Goal: Communication & Community: Answer question/provide support

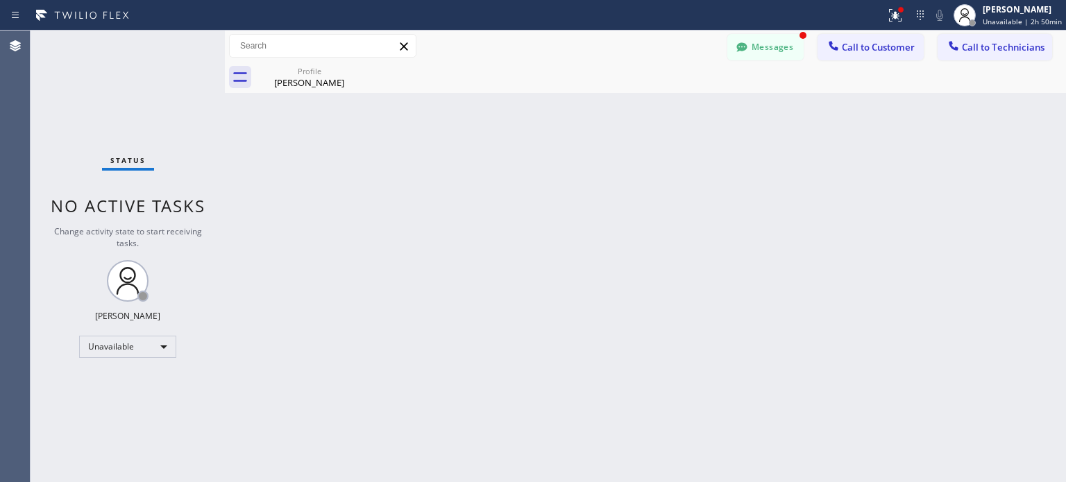
scroll to position [231, 0]
click at [929, 17] on icon at bounding box center [920, 15] width 17 height 17
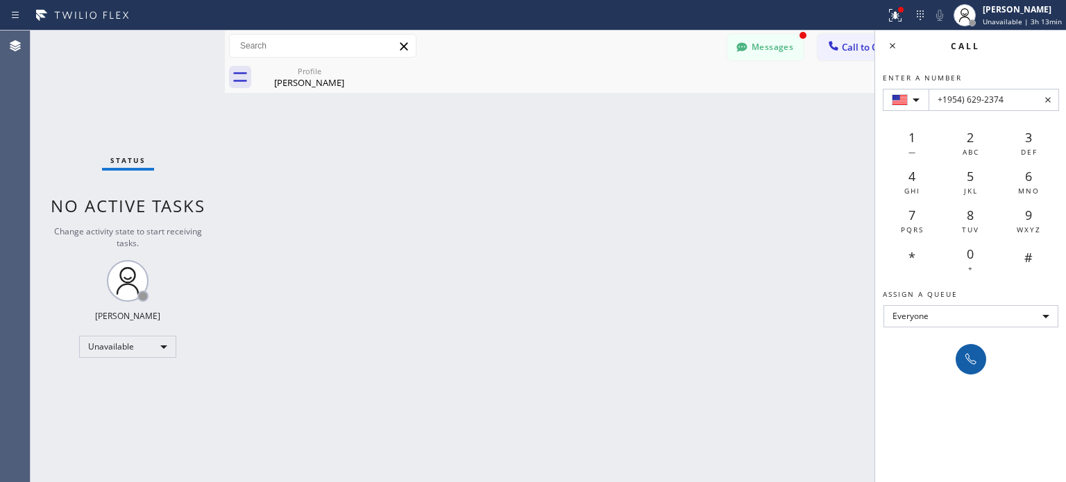
type input "+1954) 629-2374"
click at [966, 353] on icon at bounding box center [971, 359] width 17 height 17
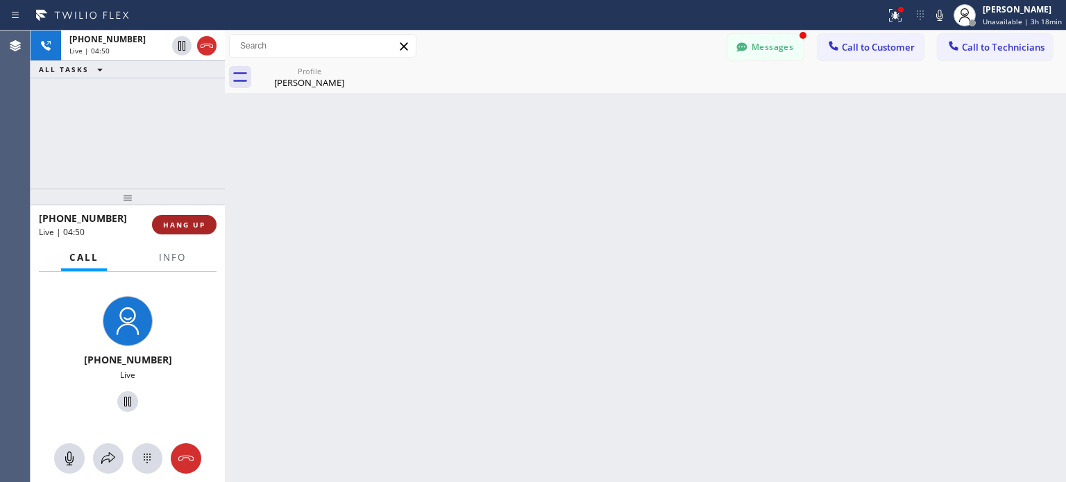
click at [179, 224] on span "HANG UP" at bounding box center [184, 225] width 42 height 10
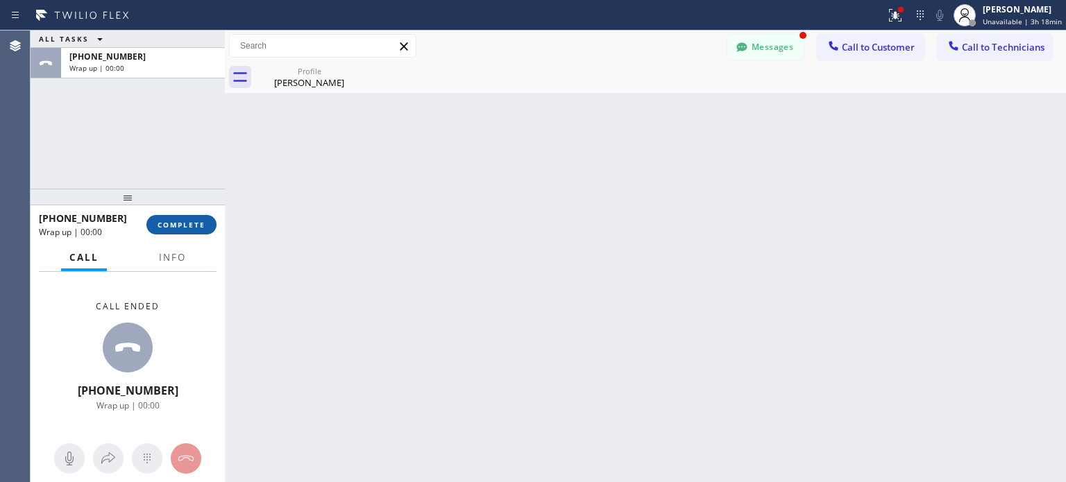
click at [180, 220] on span "COMPLETE" at bounding box center [182, 225] width 48 height 10
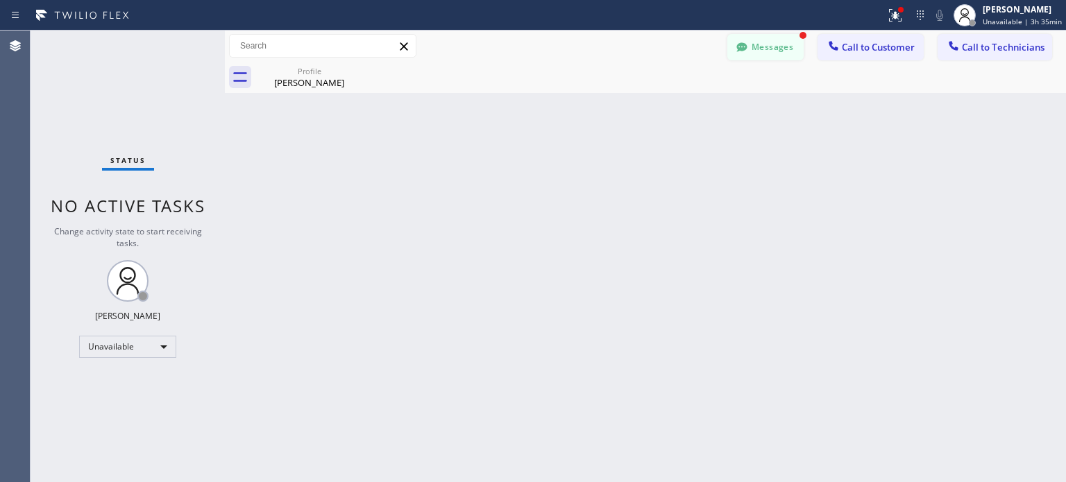
click at [760, 52] on button "Messages" at bounding box center [765, 47] width 76 height 26
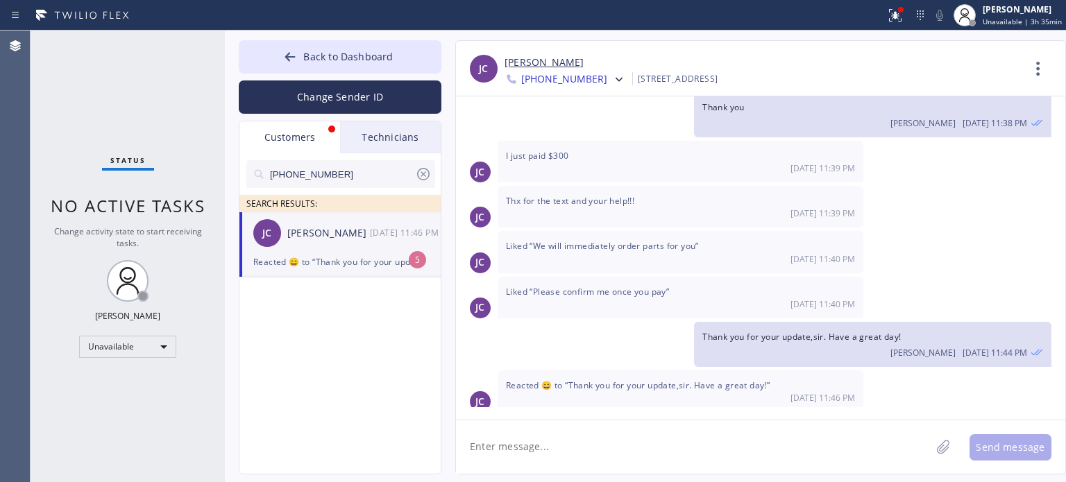
drag, startPoint x: 339, startPoint y: 177, endPoint x: 262, endPoint y: 176, distance: 77.0
click at [262, 176] on div "[PHONE_NUMBER]" at bounding box center [340, 174] width 189 height 28
paste input "954) 629-2374"
type input "[PHONE_NUMBER]"
click at [341, 218] on div "[PERSON_NAME] --:--" at bounding box center [340, 233] width 203 height 42
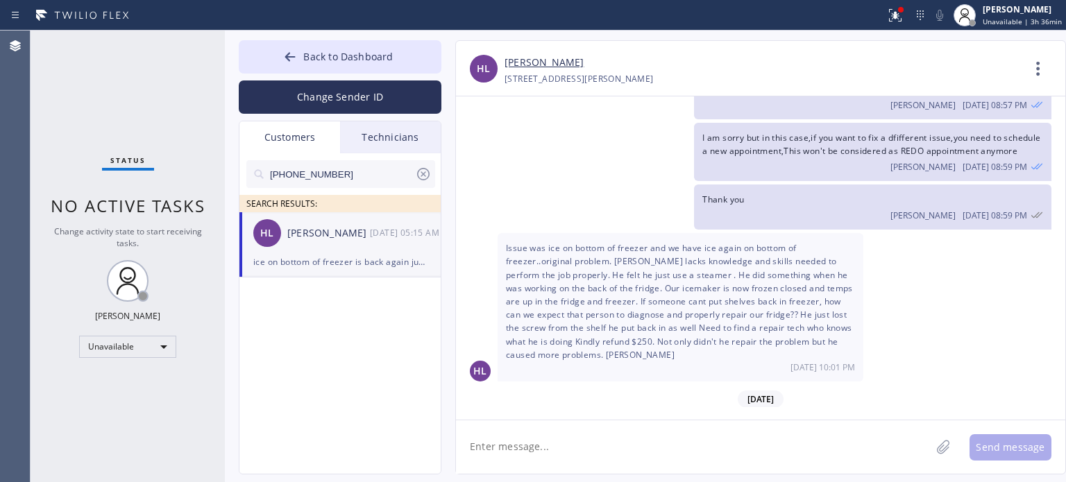
scroll to position [443, 0]
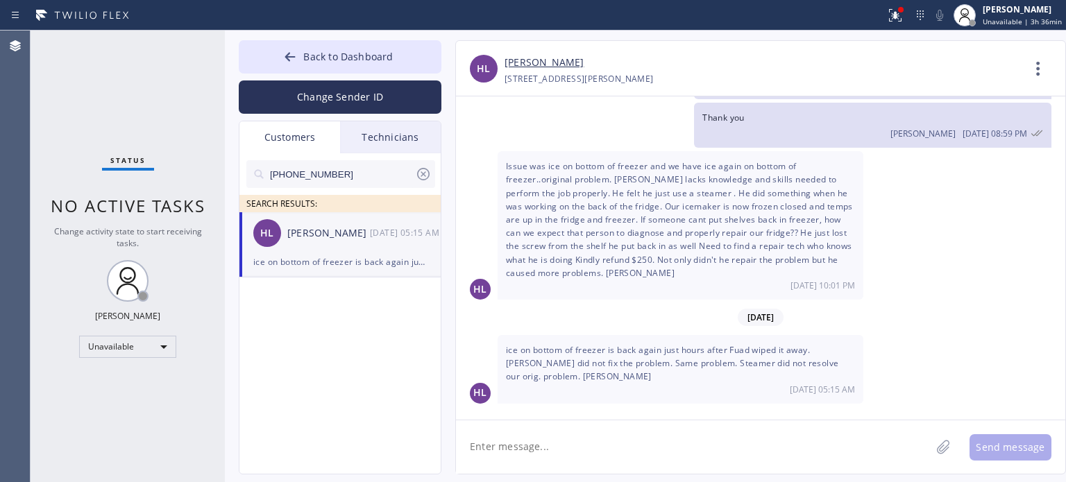
click at [758, 433] on textarea at bounding box center [693, 447] width 475 height 53
type textarea "Hello,this is [PERSON_NAME]"
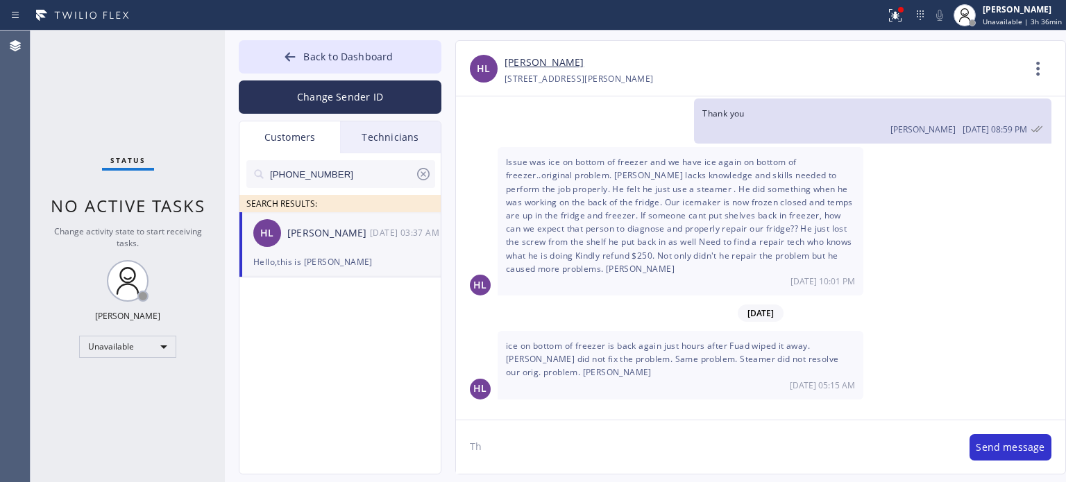
scroll to position [522, 0]
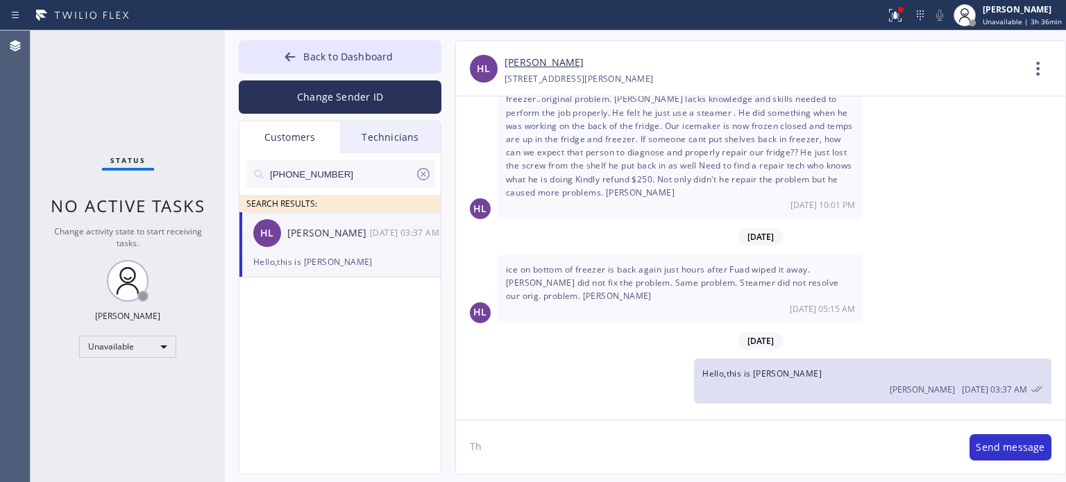
type textarea "T"
paste textarea "3006"
type textarea "I want to confirm that we refund $250 to the credit card ending with 3006"
click at [980, 450] on button "Send message" at bounding box center [1011, 447] width 82 height 26
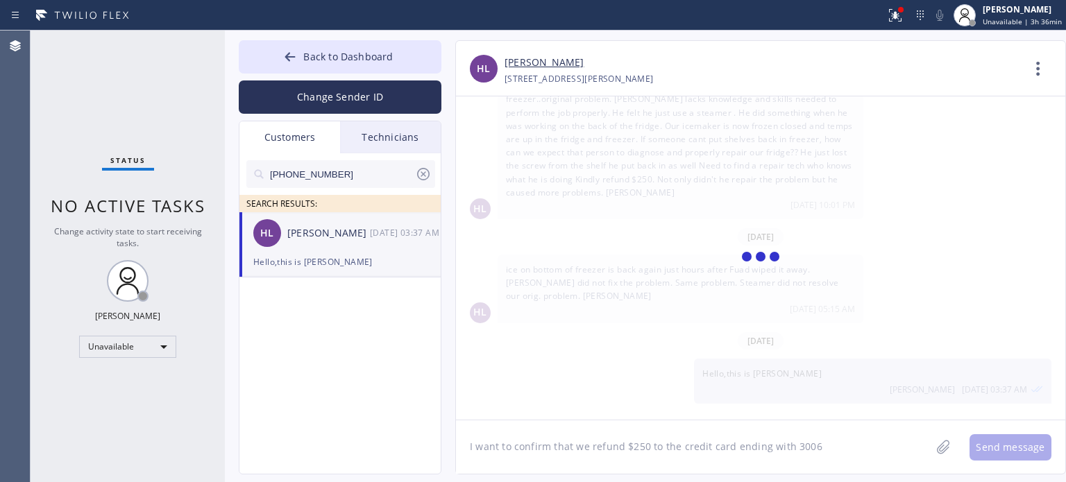
scroll to position [570, 0]
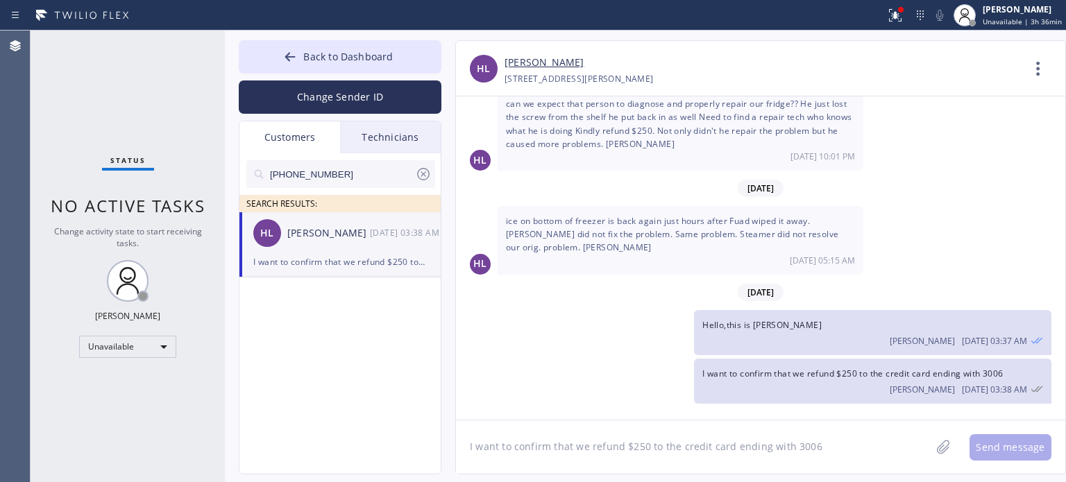
click at [847, 439] on textarea "I want to confirm that we refund $250 to the credit card ending with 3006" at bounding box center [693, 447] width 475 height 53
type textarea "Thank you"
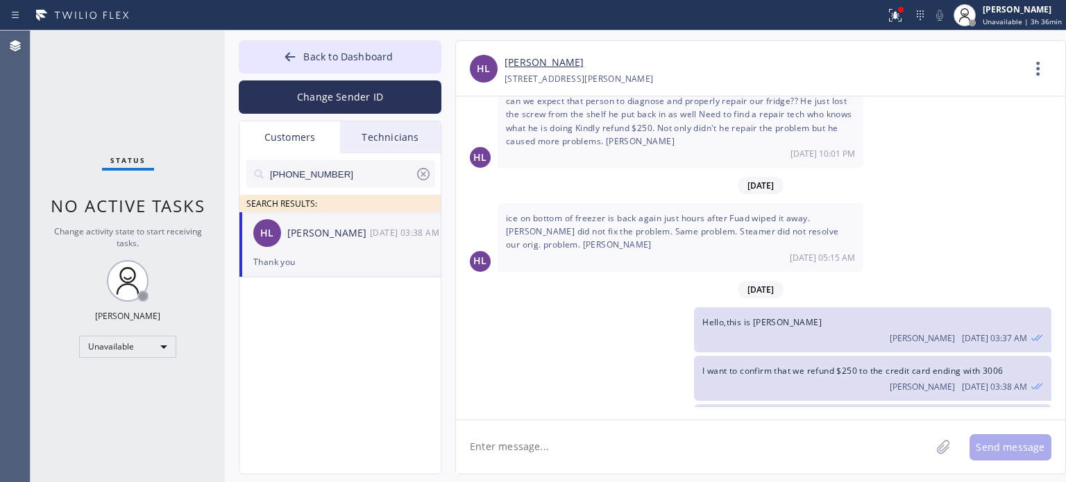
scroll to position [619, 0]
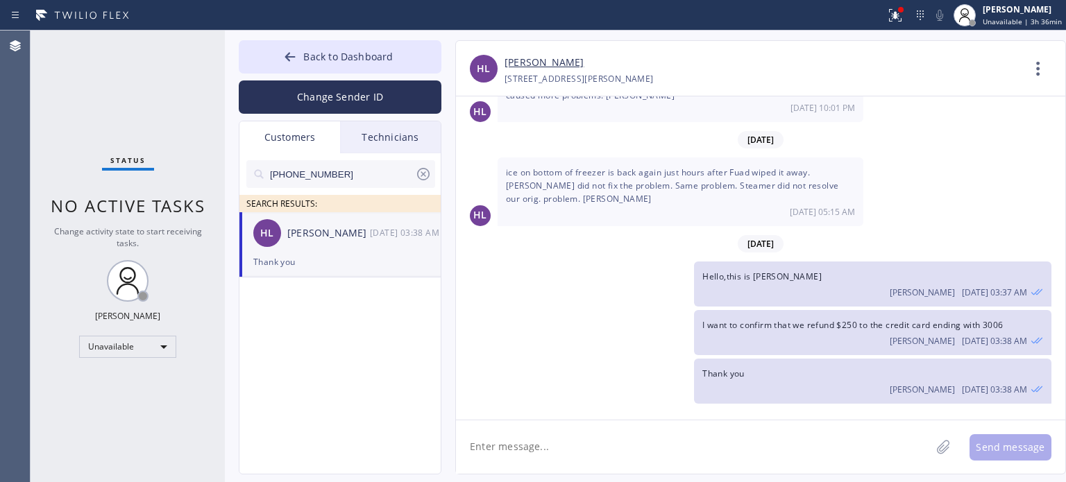
click at [532, 439] on textarea at bounding box center [693, 447] width 475 height 53
type textarea "We apologize for the inconvenience"
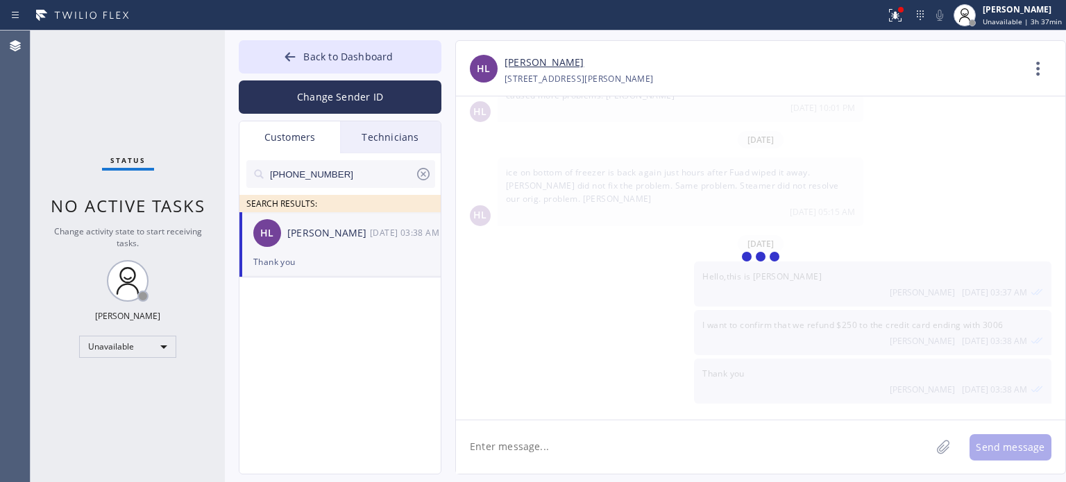
scroll to position [667, 0]
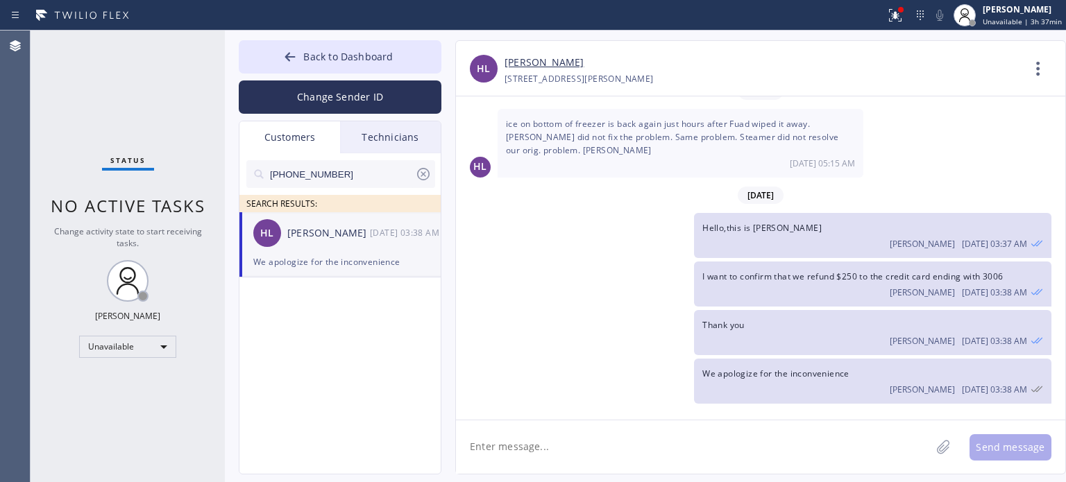
click at [568, 451] on textarea at bounding box center [693, 447] width 475 height 53
type textarea "Best Regards,"
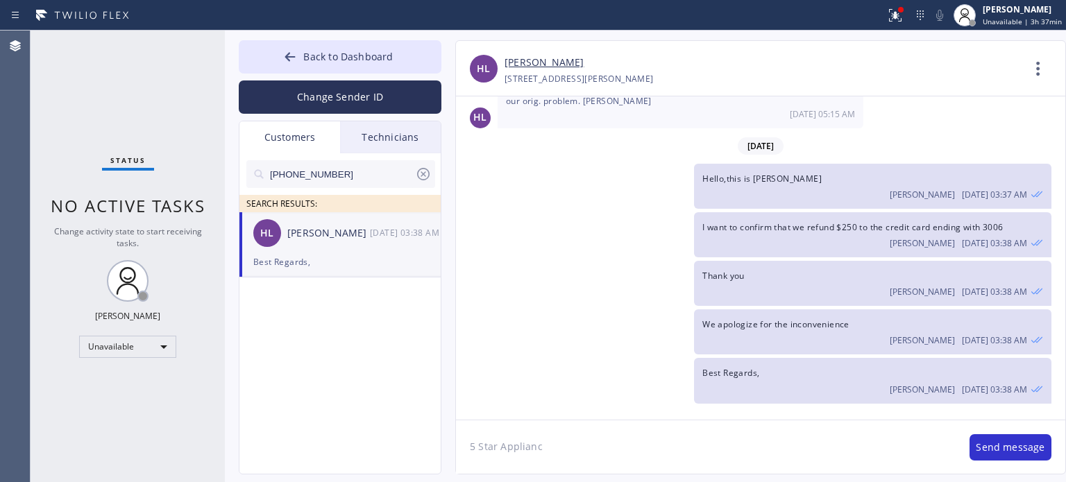
type textarea "5 Star Appliance"
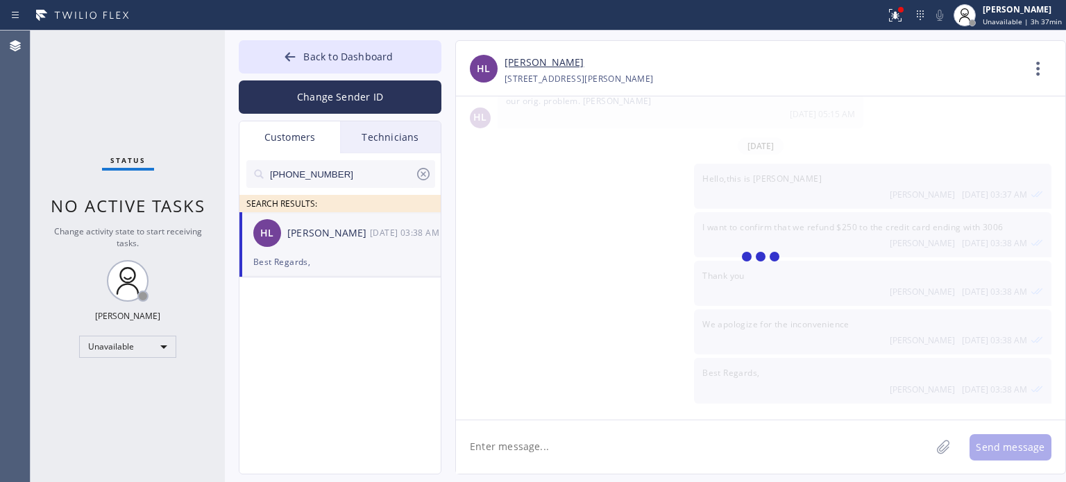
scroll to position [763, 0]
